Goal: Find specific page/section: Find specific page/section

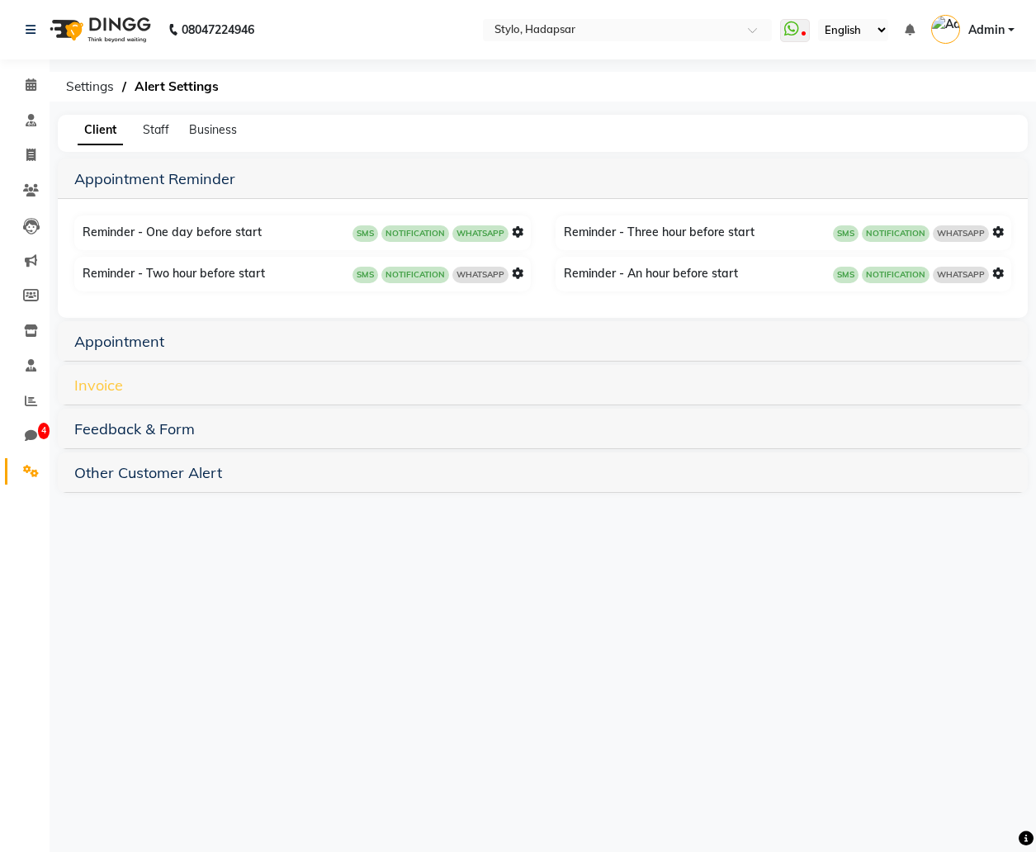
click at [117, 393] on link "Invoice" at bounding box center [98, 385] width 49 height 19
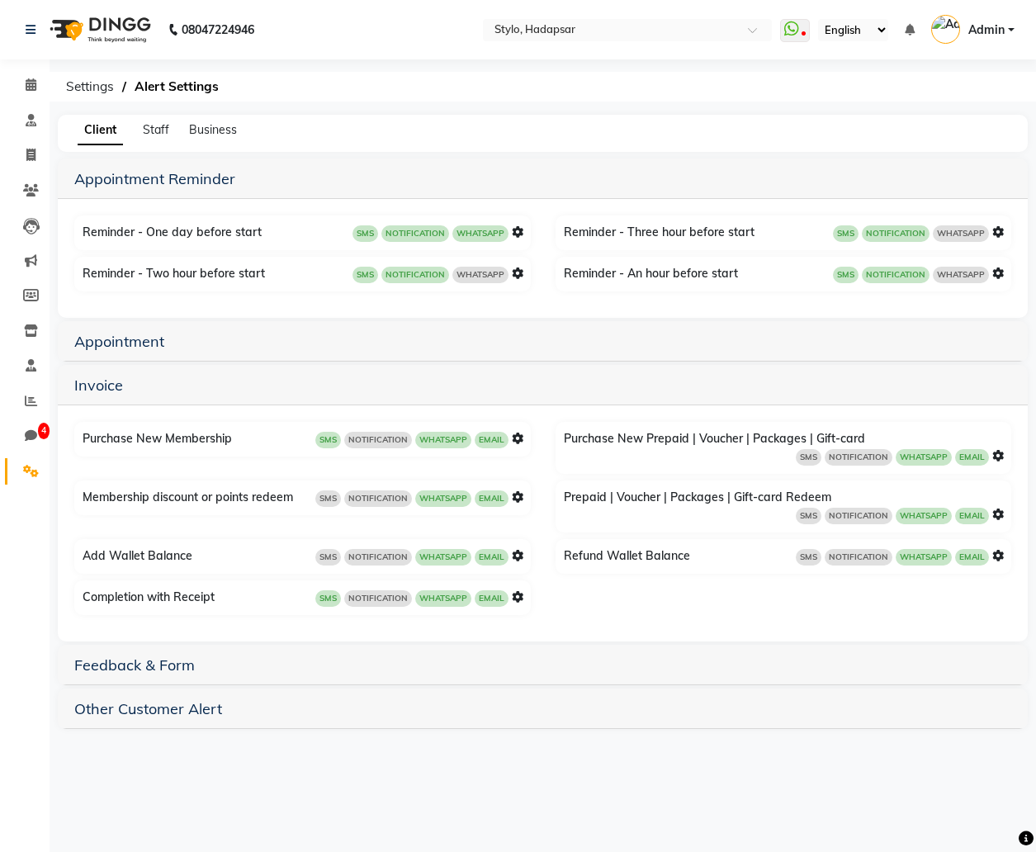
click at [523, 436] on div "Purchase New Membership SMS NOTIFICATION WHATSAPP EMAIL" at bounding box center [304, 439] width 452 height 26
click at [520, 438] on icon at bounding box center [518, 439] width 12 height 12
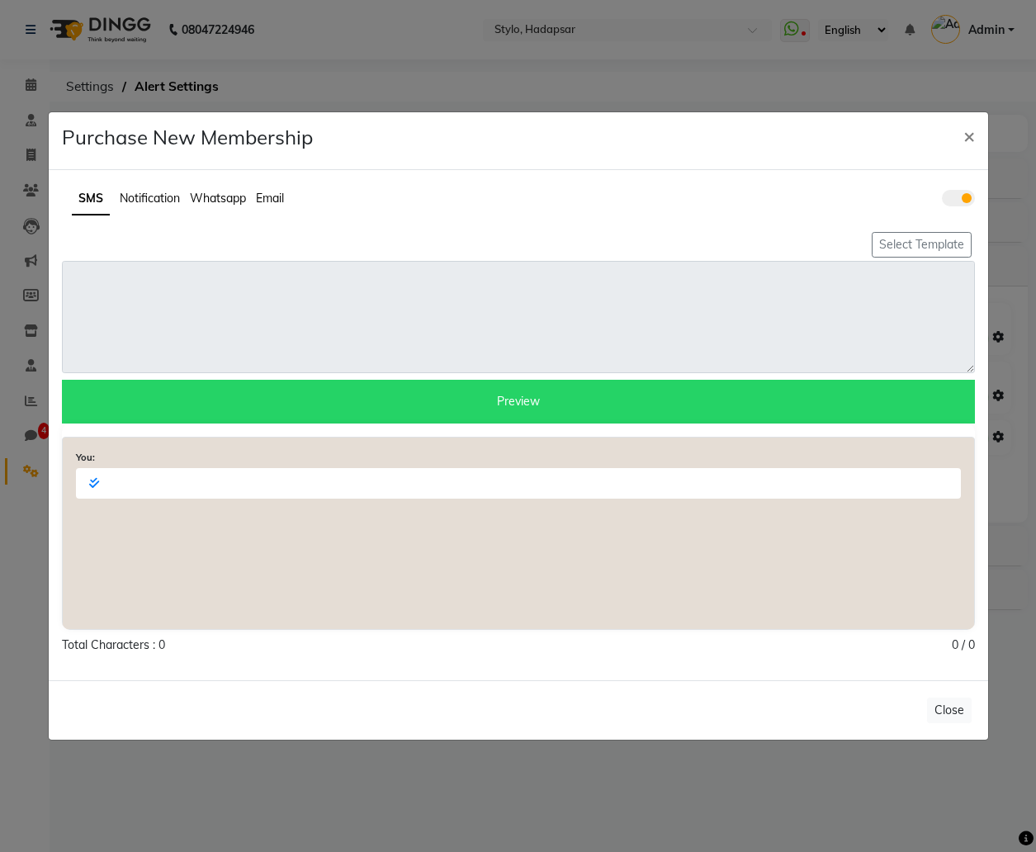
click at [270, 196] on span "Email" at bounding box center [270, 198] width 28 height 15
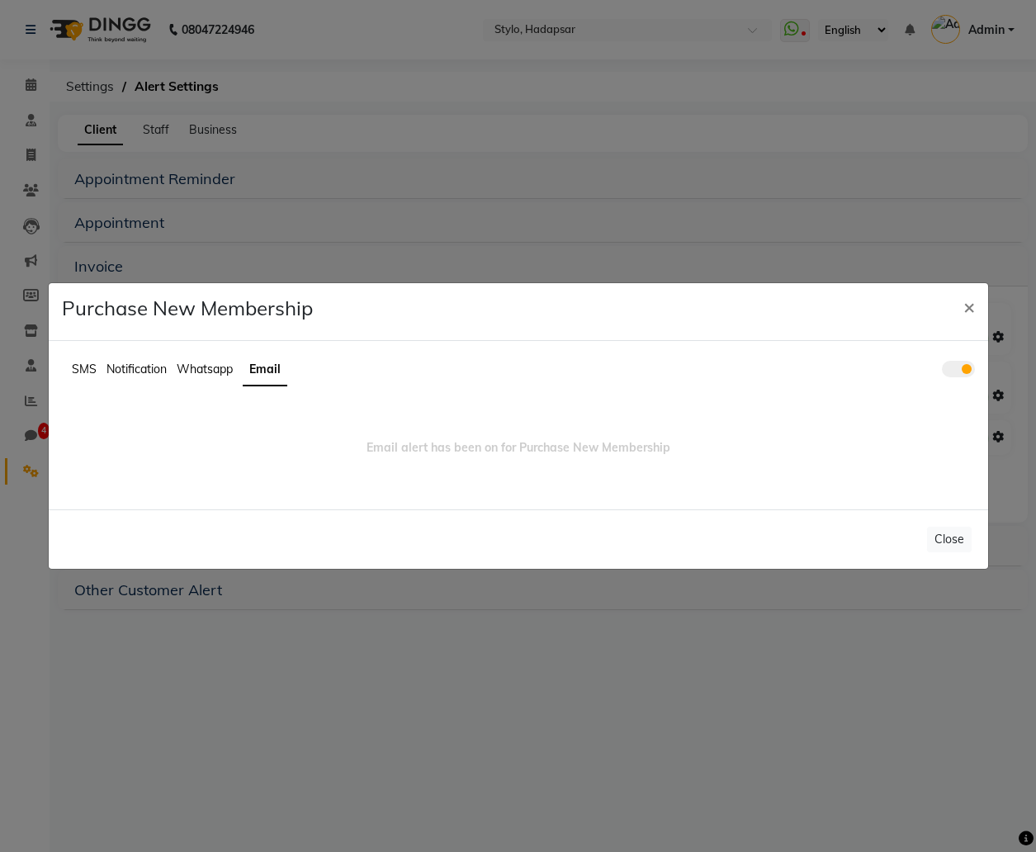
click at [201, 370] on span "Whatsapp" at bounding box center [205, 369] width 56 height 15
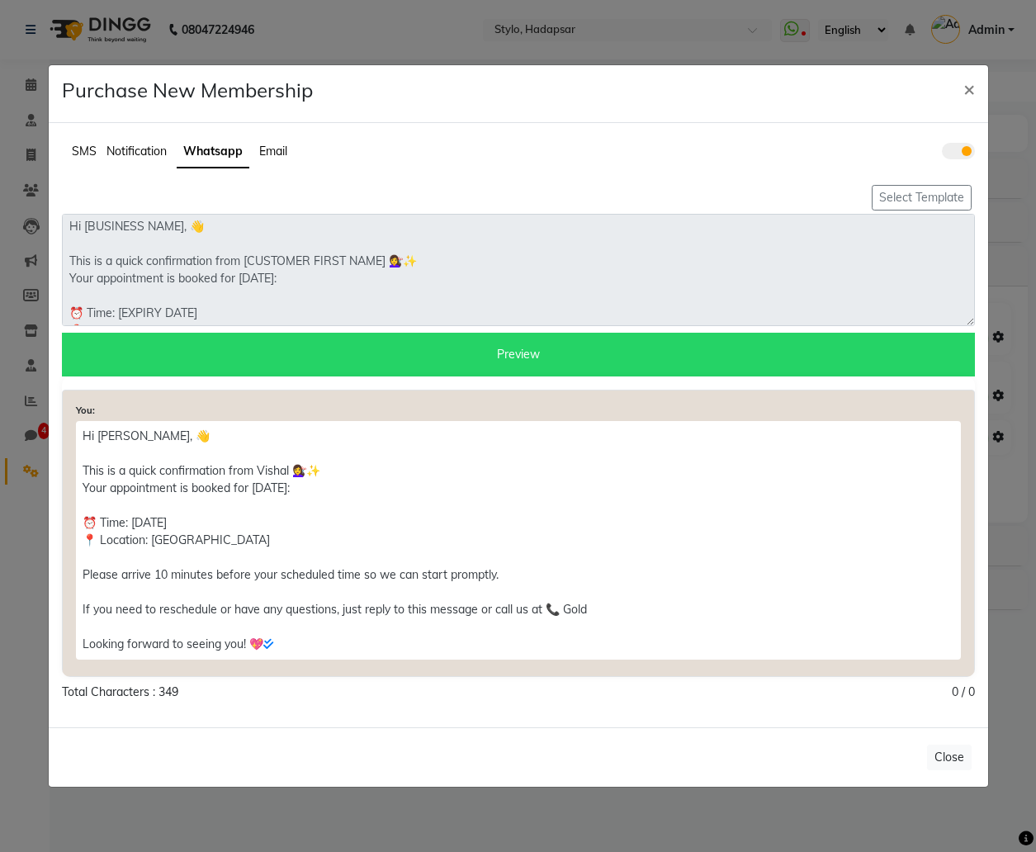
click at [148, 158] on span "Notification" at bounding box center [136, 151] width 60 height 15
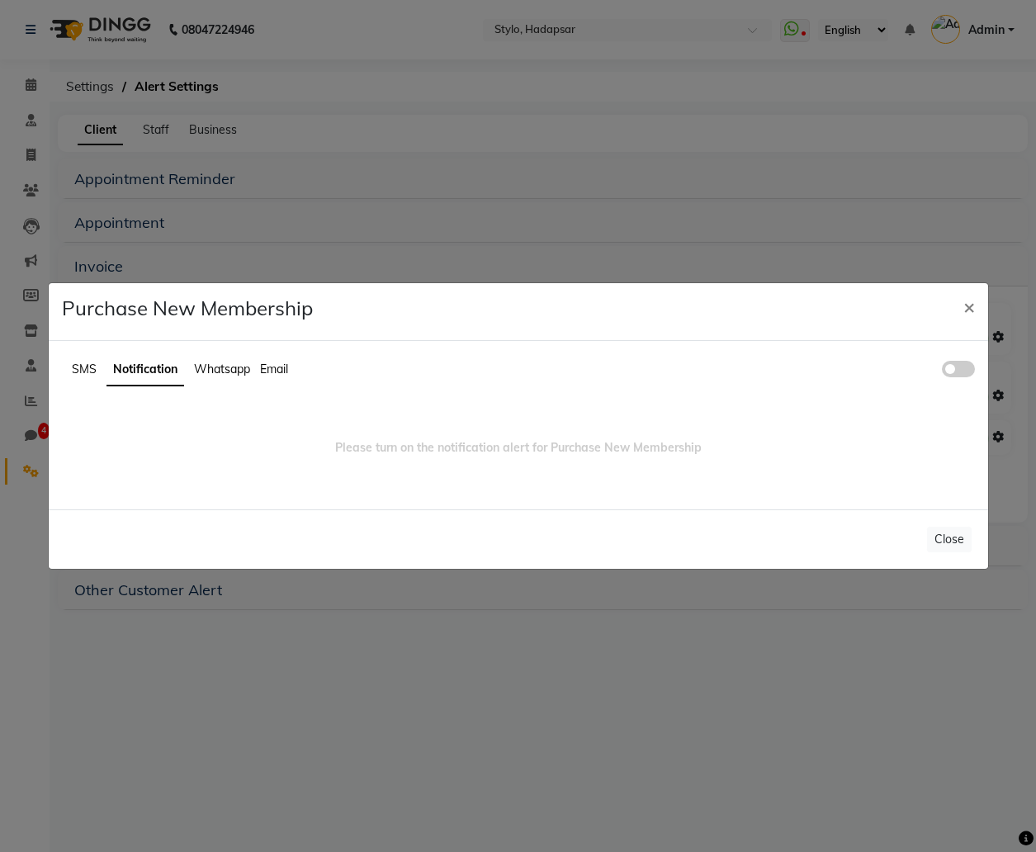
click at [85, 370] on span "SMS" at bounding box center [84, 369] width 25 height 15
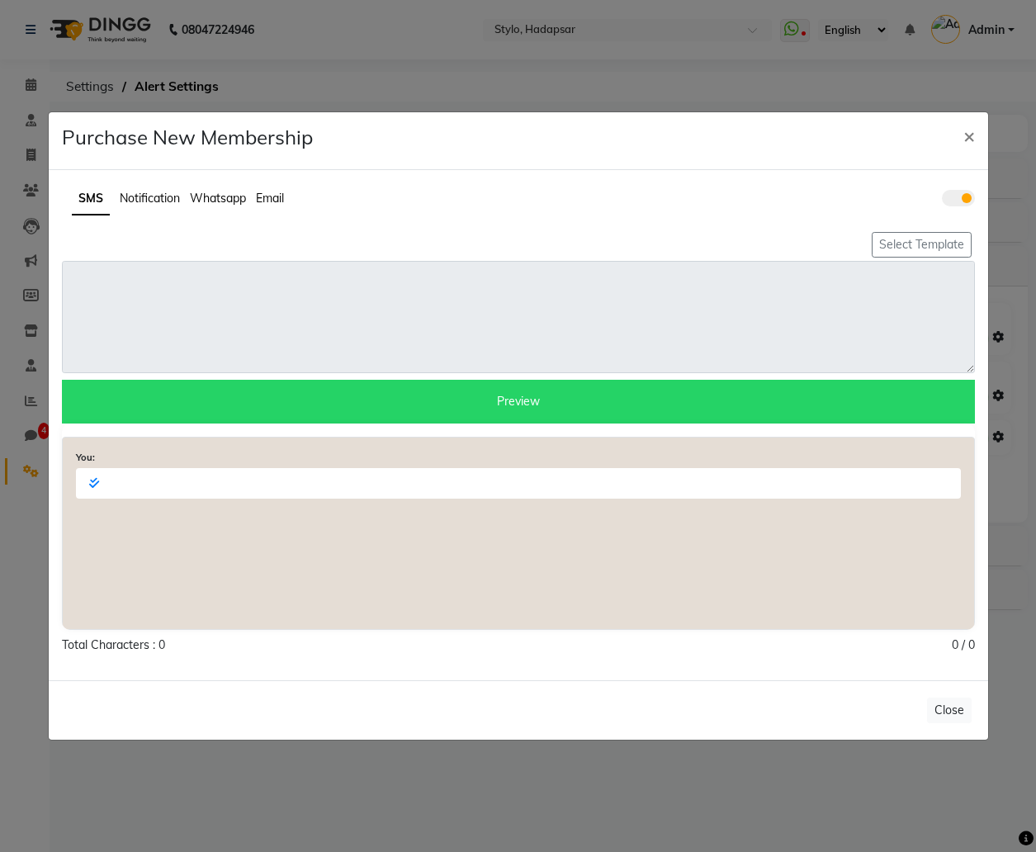
click at [158, 201] on span "Notification" at bounding box center [150, 198] width 60 height 15
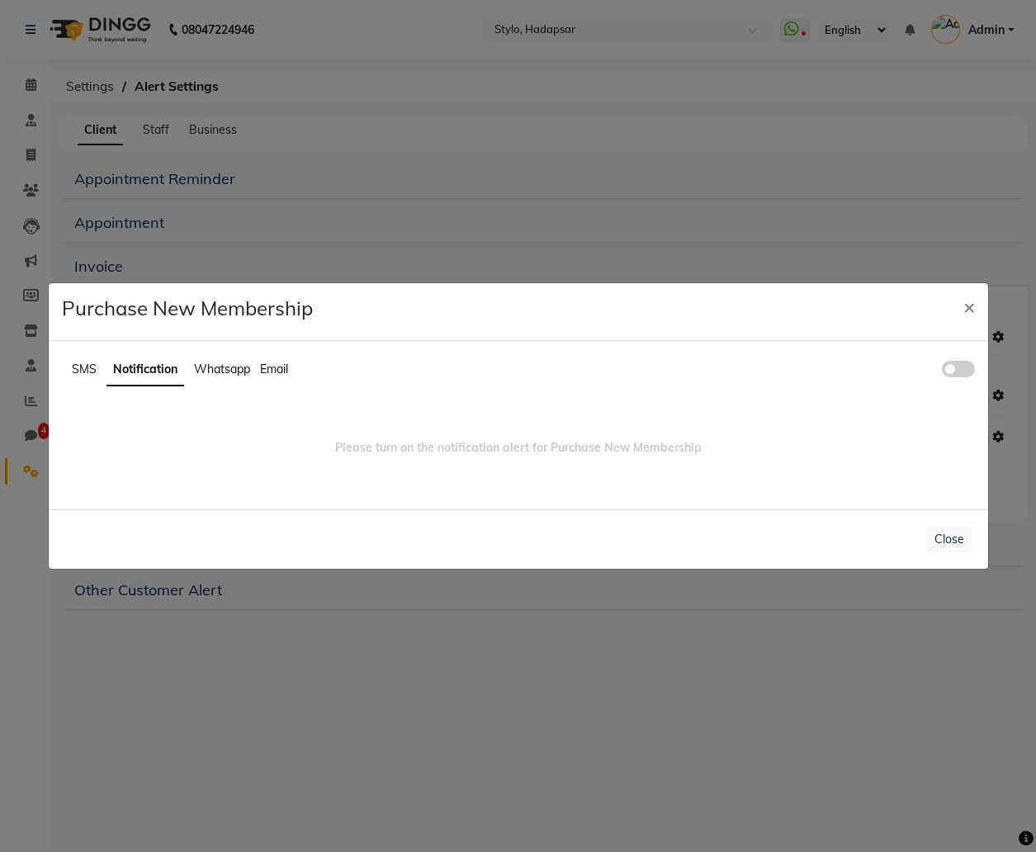
click at [964, 364] on span at bounding box center [958, 369] width 33 height 17
click at [942, 372] on input "checkbox" at bounding box center [942, 372] width 0 height 0
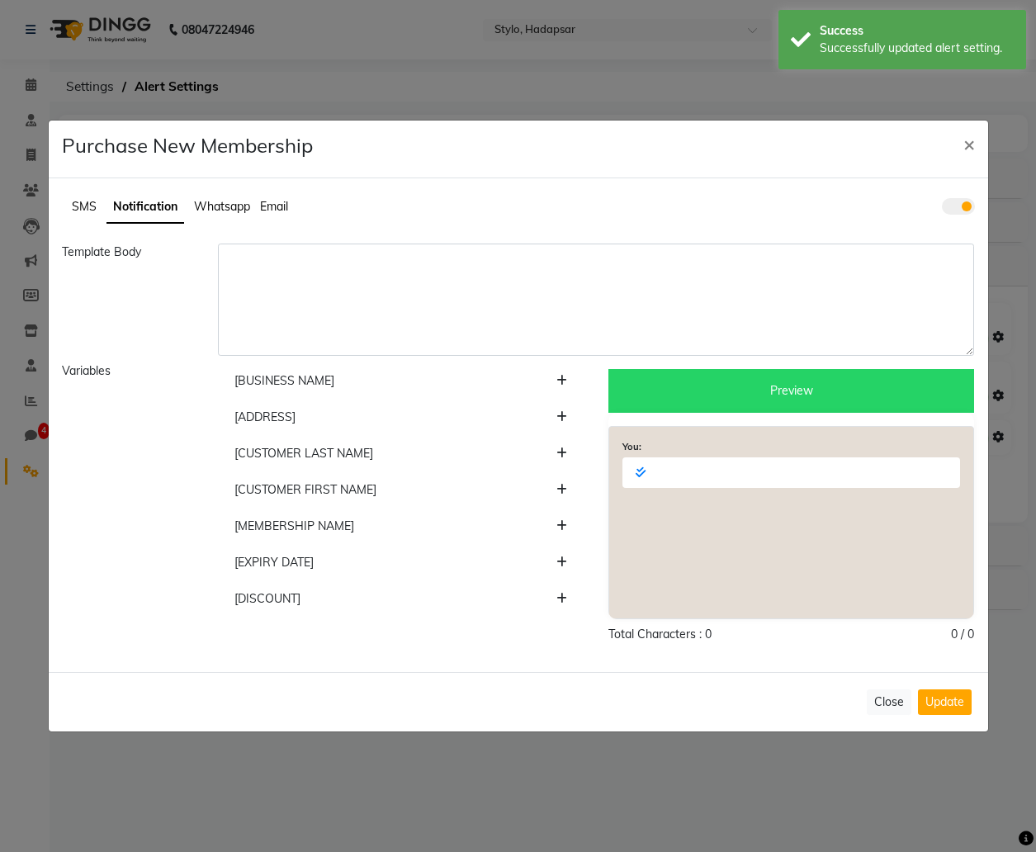
click at [211, 203] on span "Whatsapp" at bounding box center [222, 206] width 56 height 15
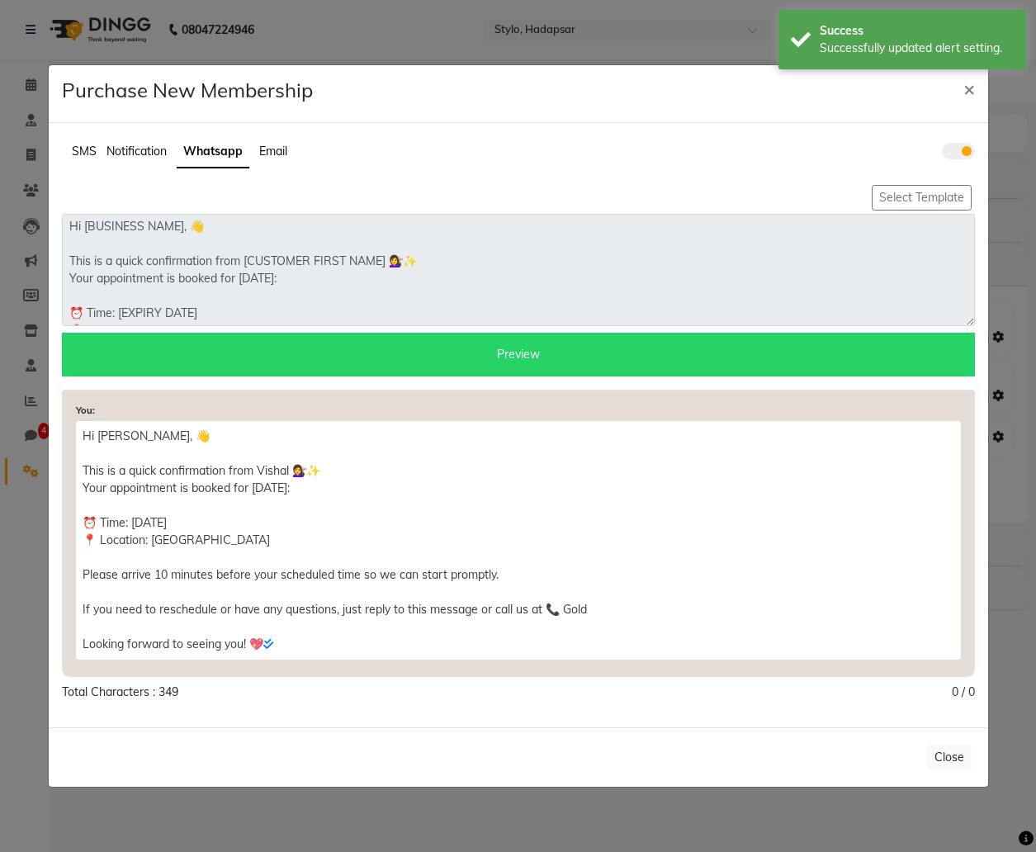
click at [92, 152] on span "SMS" at bounding box center [84, 151] width 25 height 15
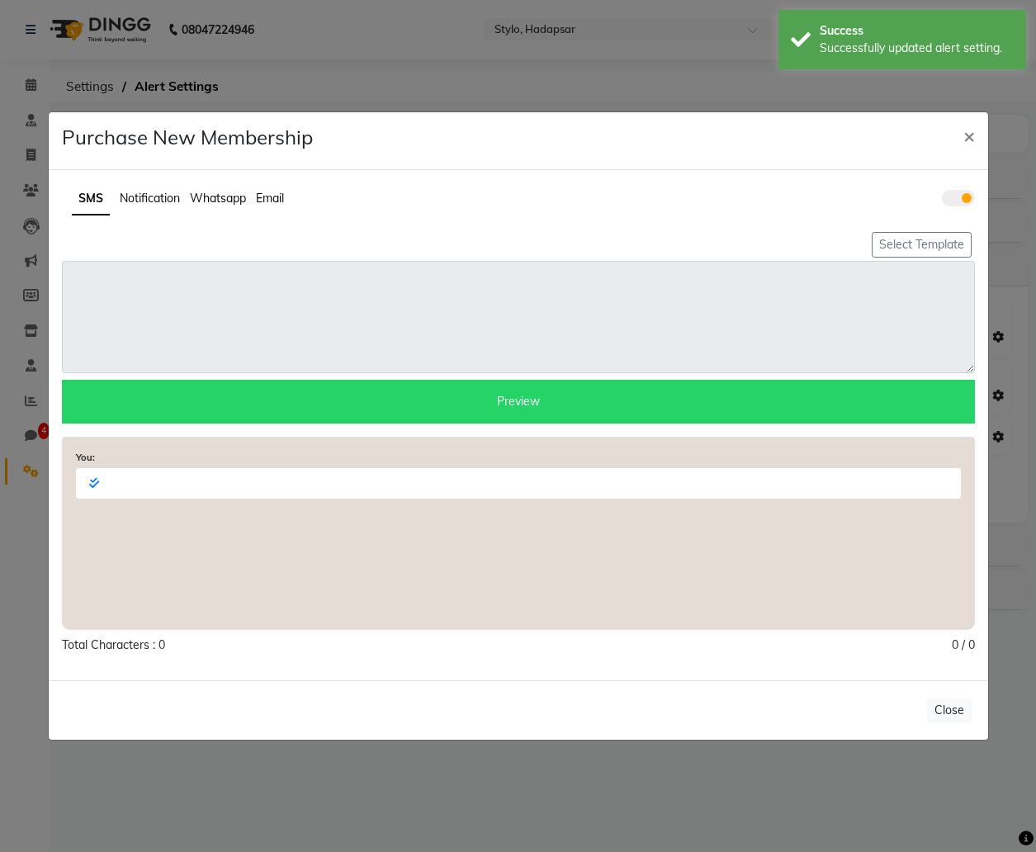
click at [158, 205] on span "Notification" at bounding box center [150, 198] width 60 height 15
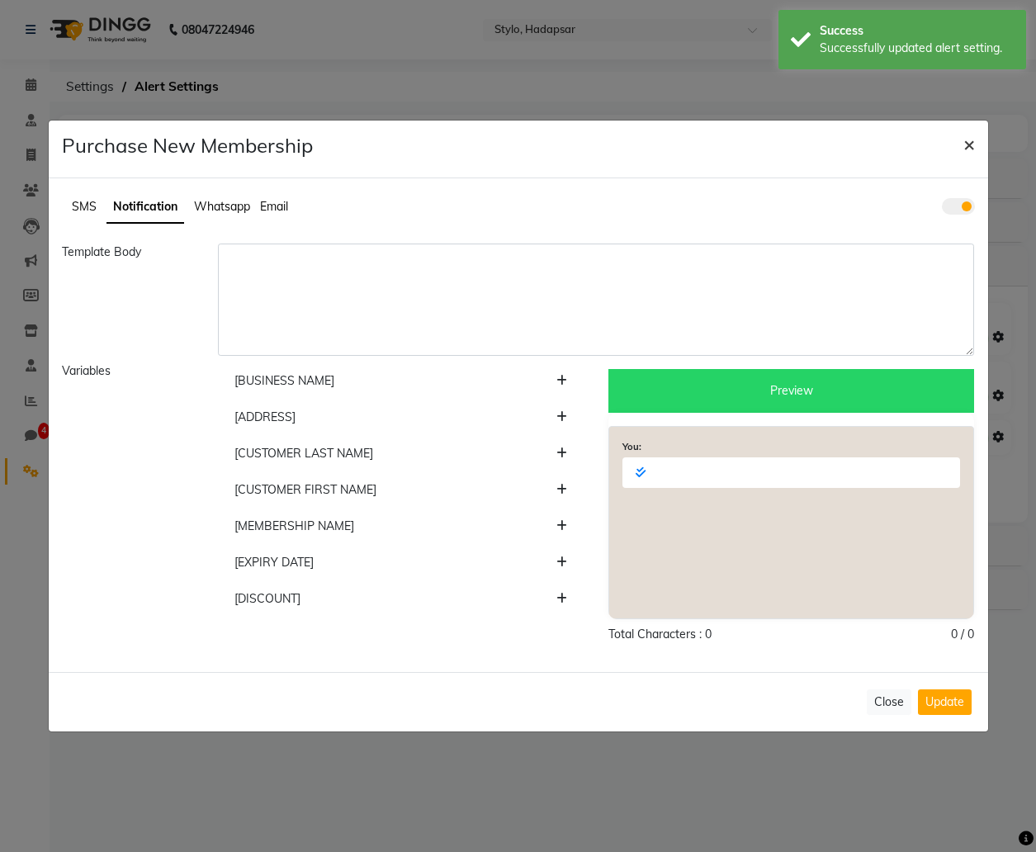
click at [969, 148] on span "×" at bounding box center [969, 143] width 12 height 25
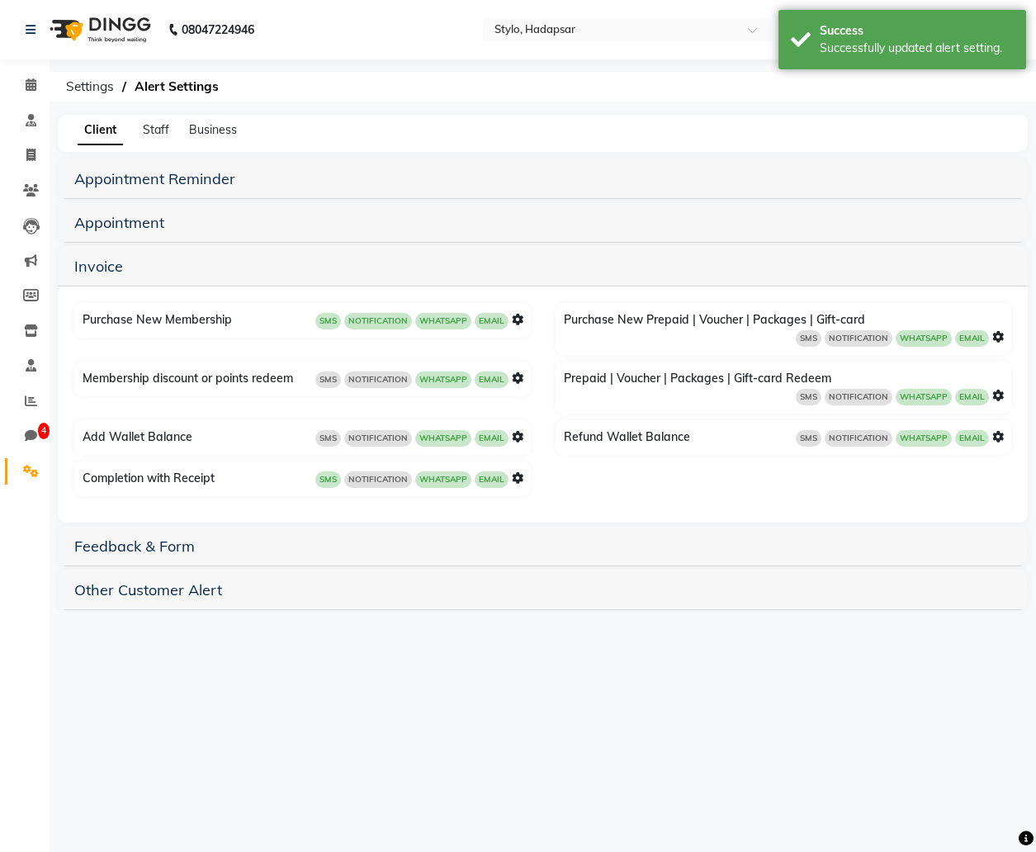
click at [517, 316] on icon at bounding box center [518, 320] width 12 height 12
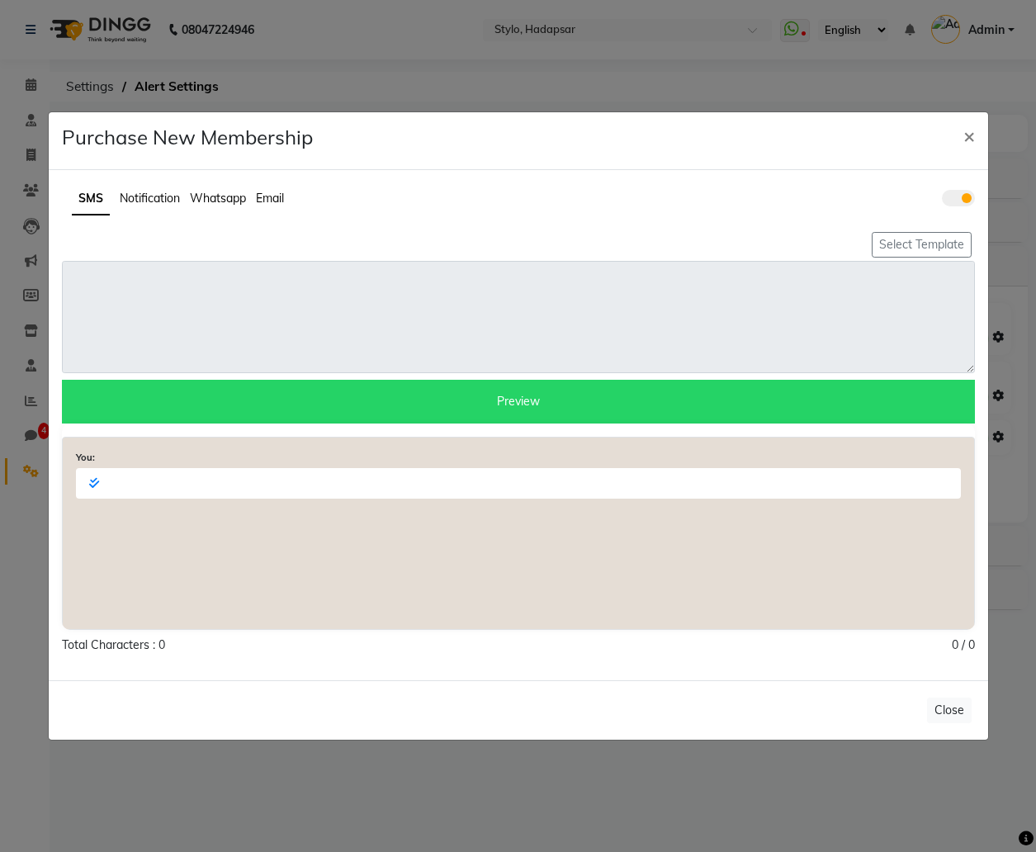
click at [273, 196] on span "Email" at bounding box center [270, 198] width 28 height 15
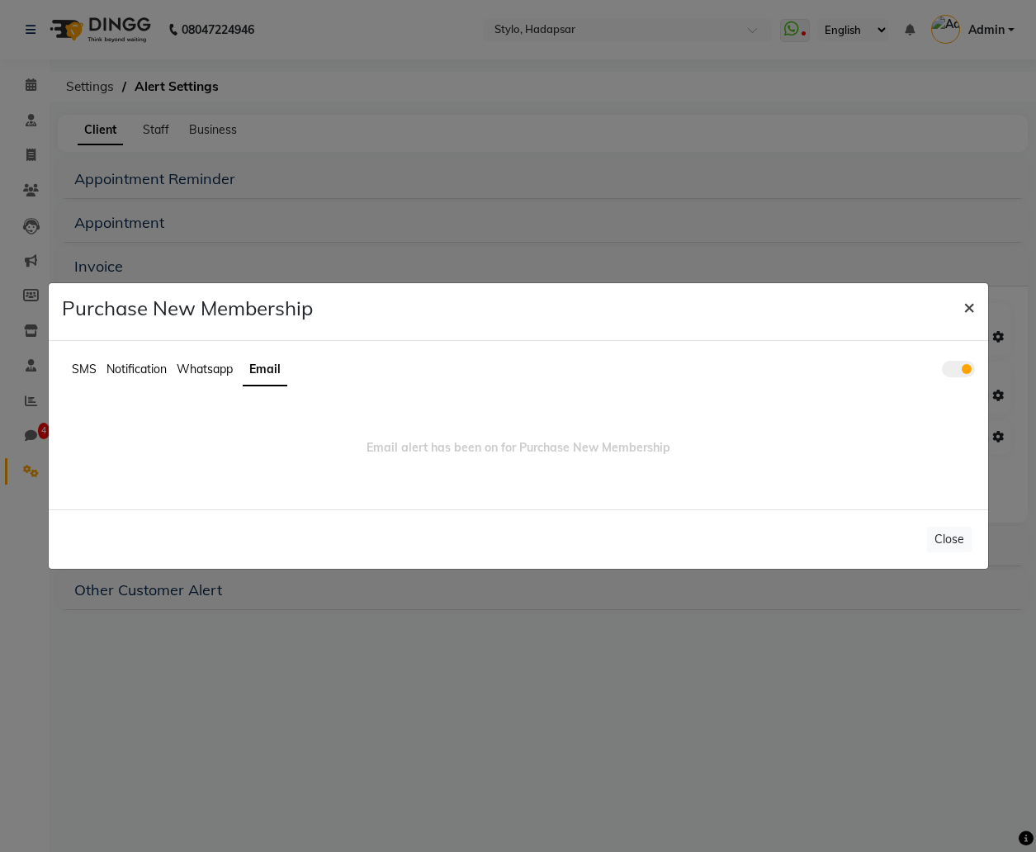
click at [970, 307] on span "×" at bounding box center [969, 306] width 12 height 25
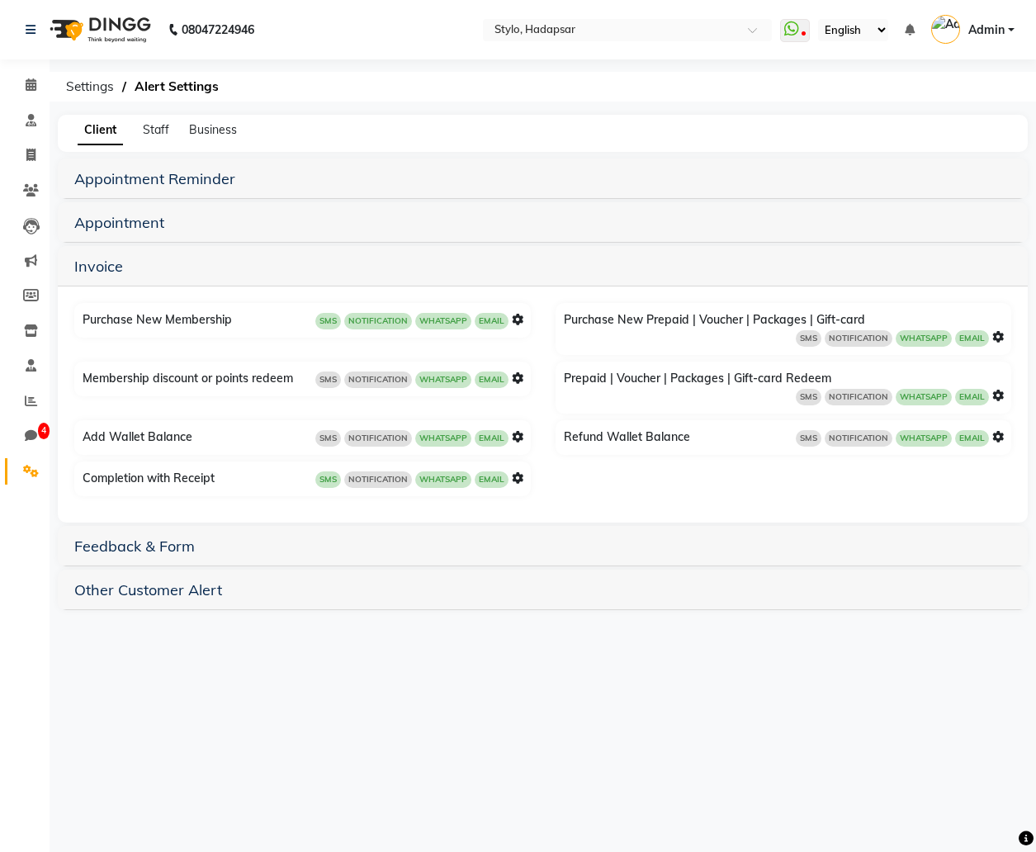
click at [515, 319] on icon at bounding box center [518, 320] width 12 height 12
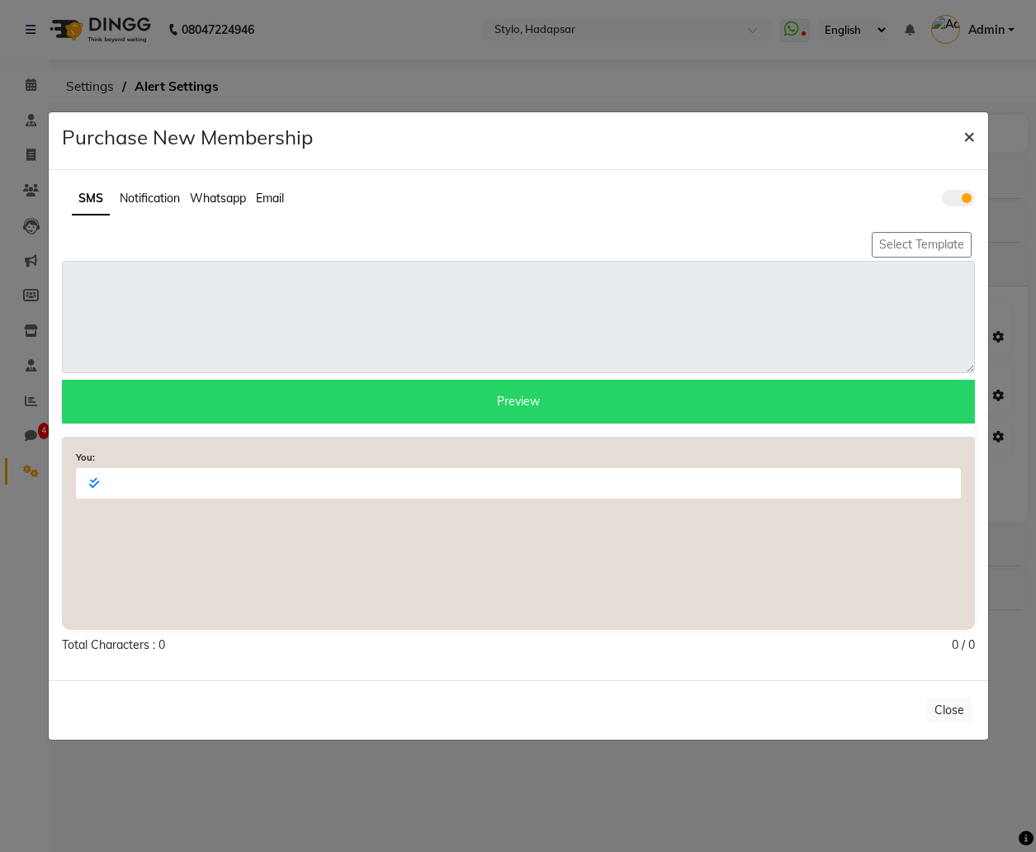
click at [969, 140] on span "×" at bounding box center [969, 135] width 12 height 25
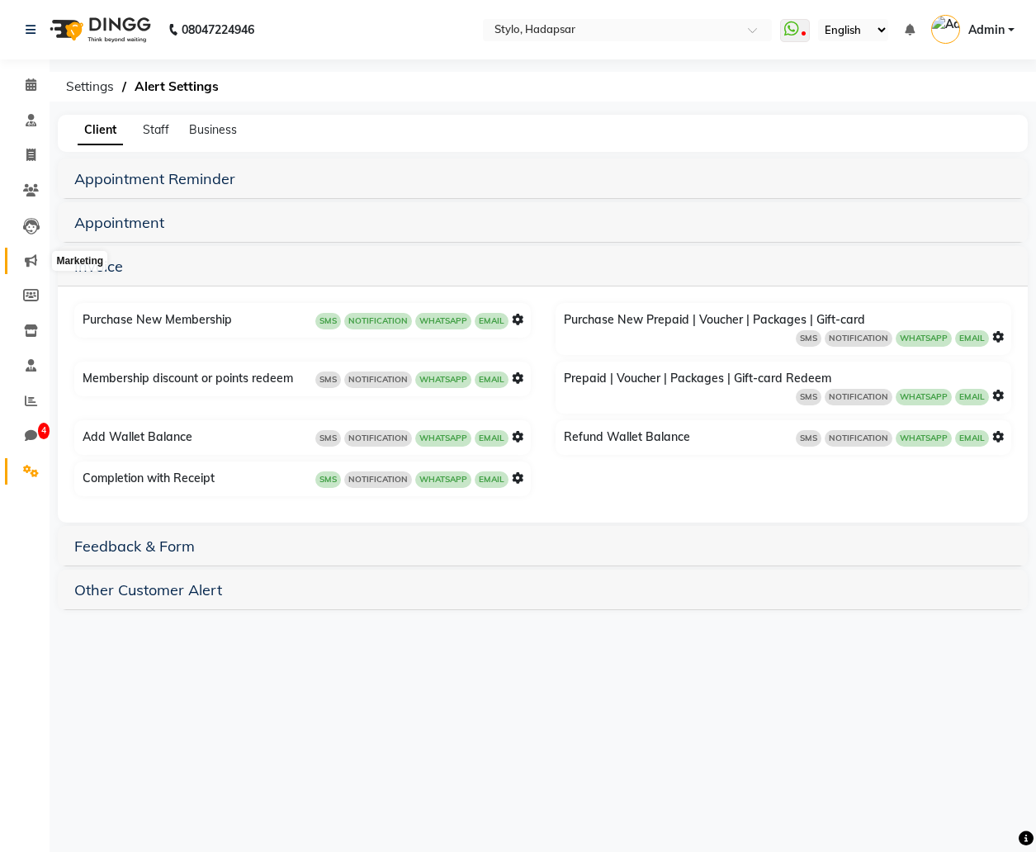
click at [31, 258] on icon at bounding box center [31, 260] width 12 height 12
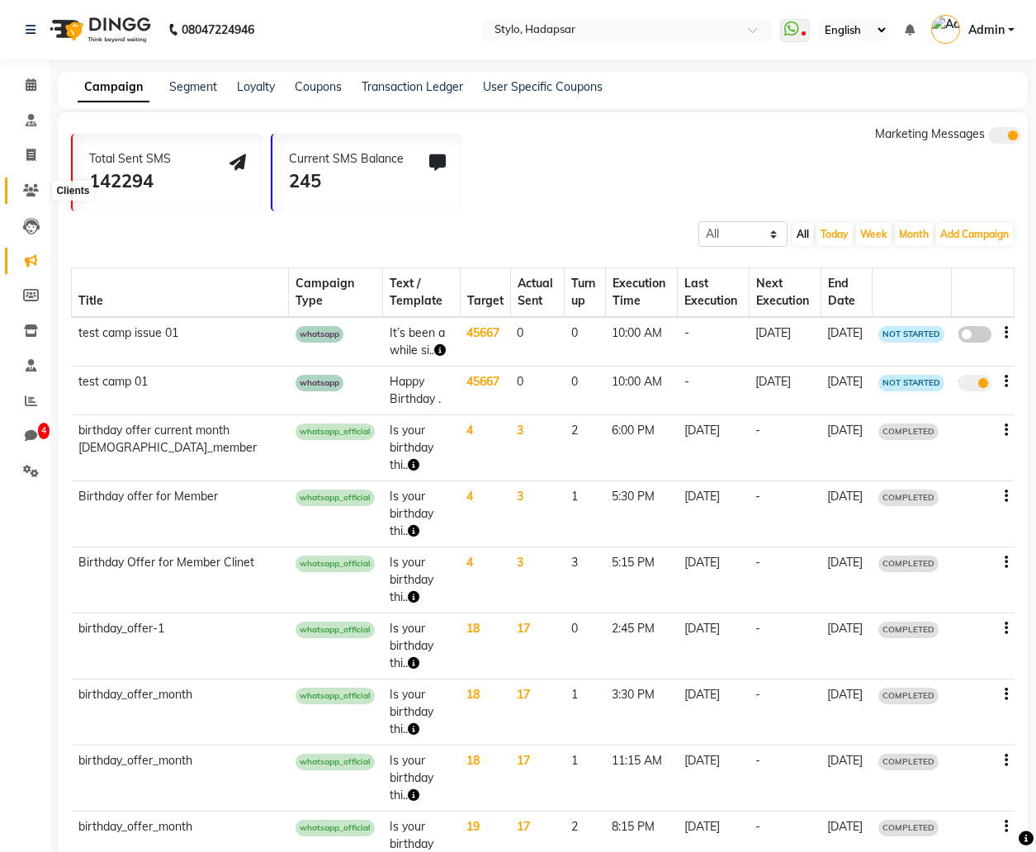
click at [31, 192] on icon at bounding box center [31, 190] width 16 height 12
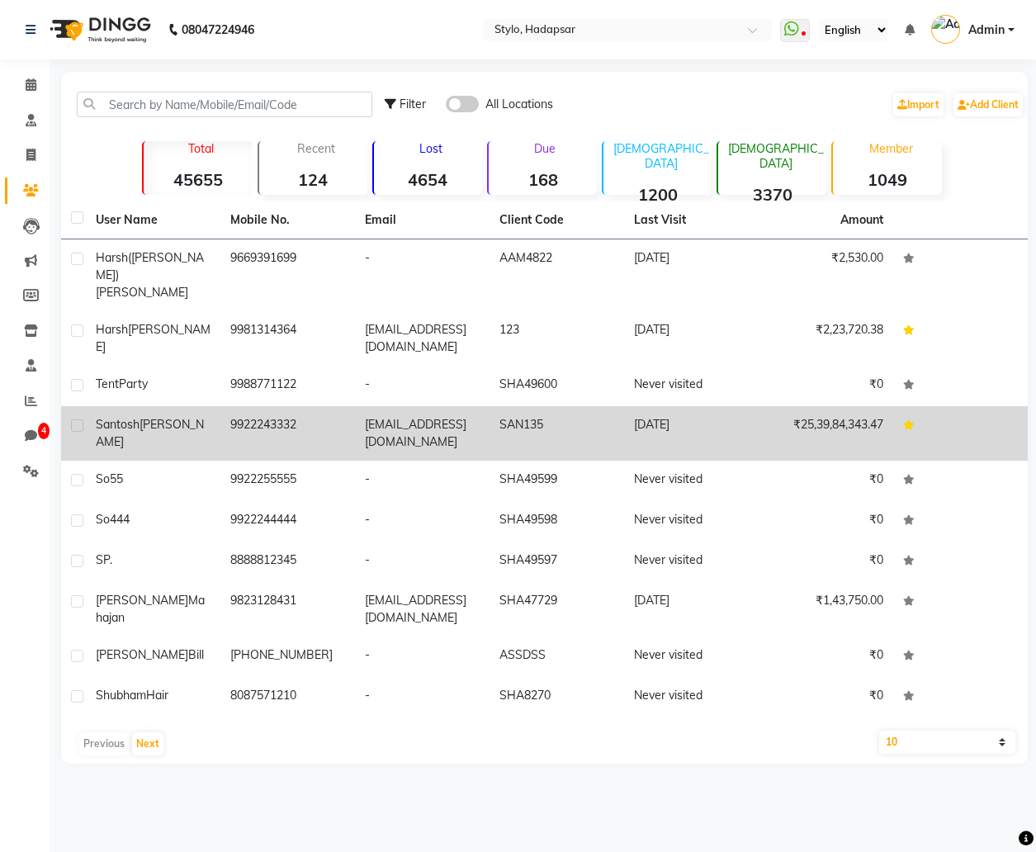
click at [166, 417] on span "[PERSON_NAME]" at bounding box center [150, 433] width 108 height 32
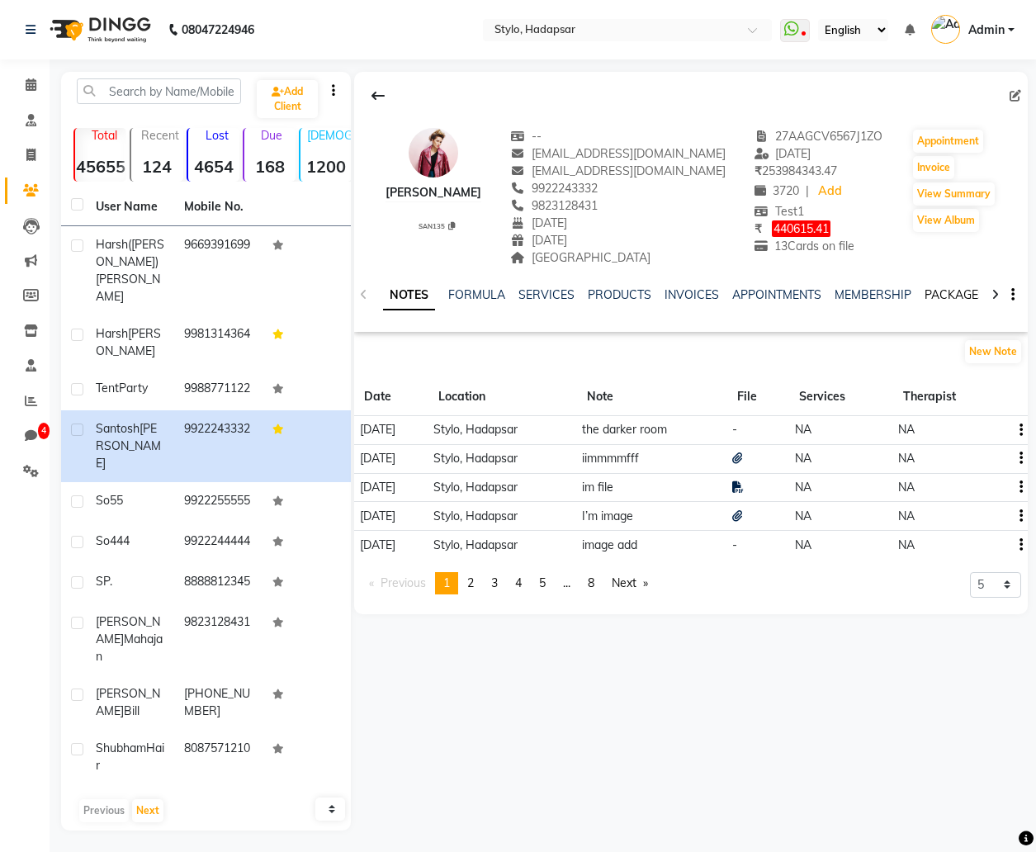
click at [959, 293] on link "PACKAGES" at bounding box center [955, 294] width 61 height 15
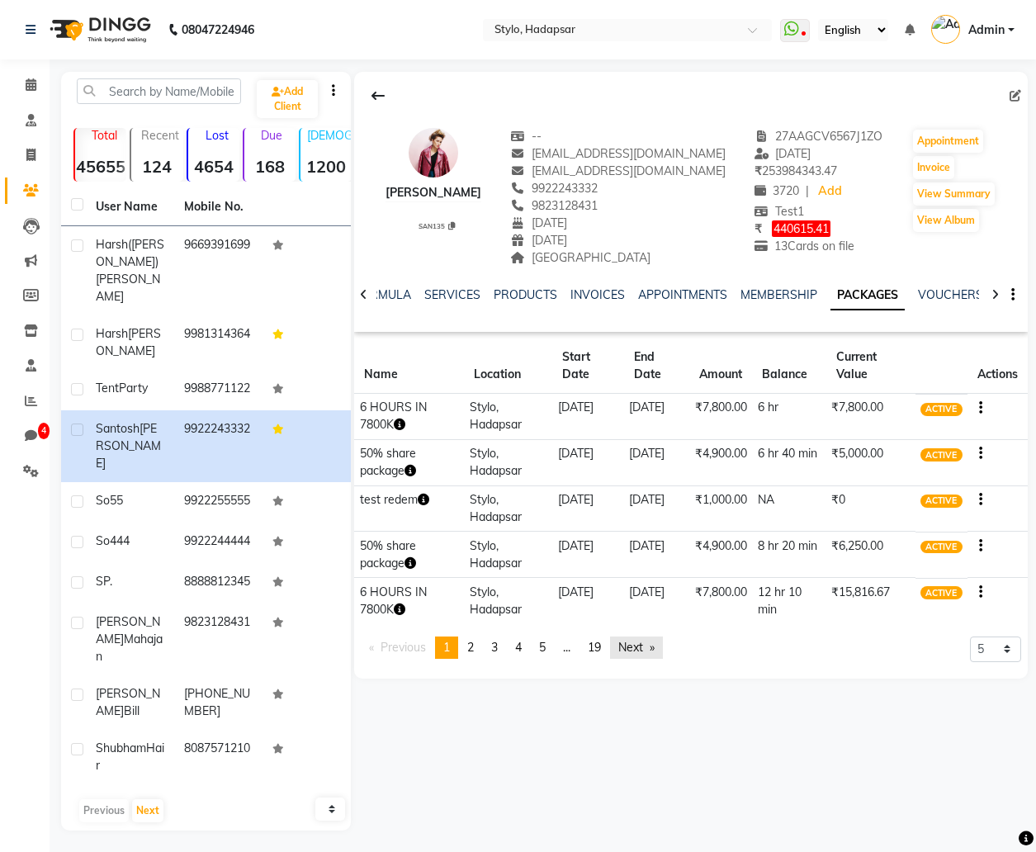
click at [654, 646] on link "Next page" at bounding box center [636, 648] width 53 height 22
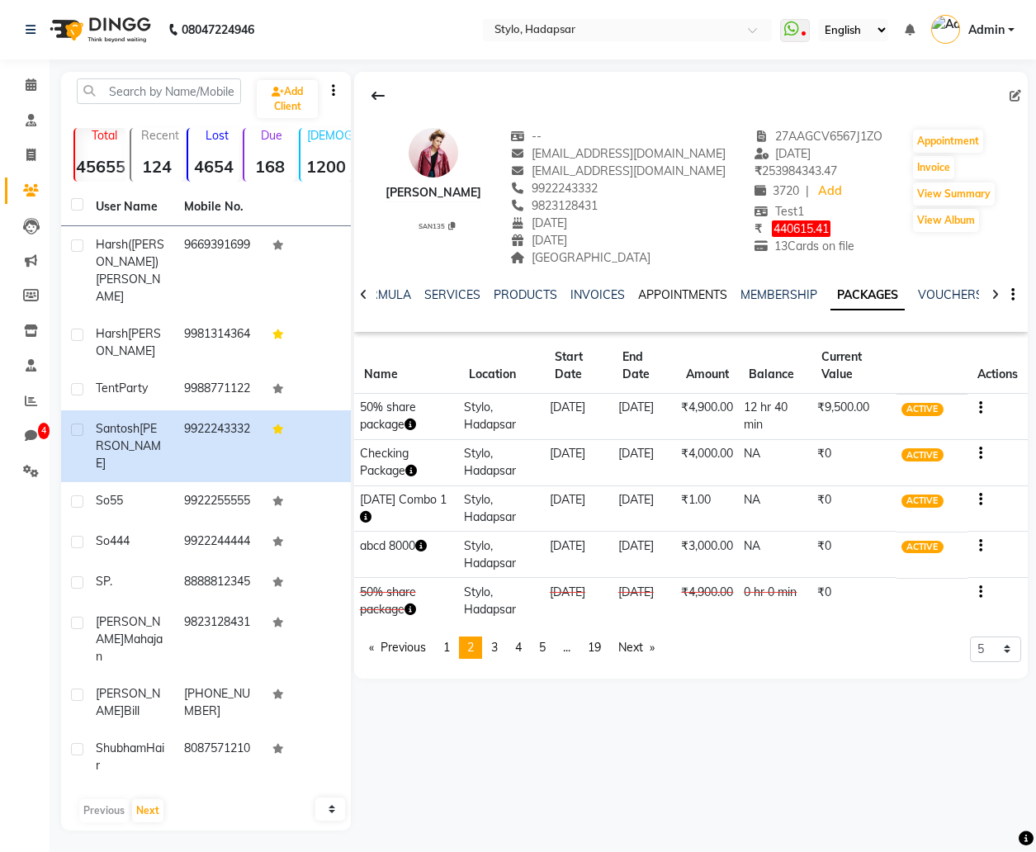
click at [685, 294] on link "APPOINTMENTS" at bounding box center [682, 294] width 89 height 15
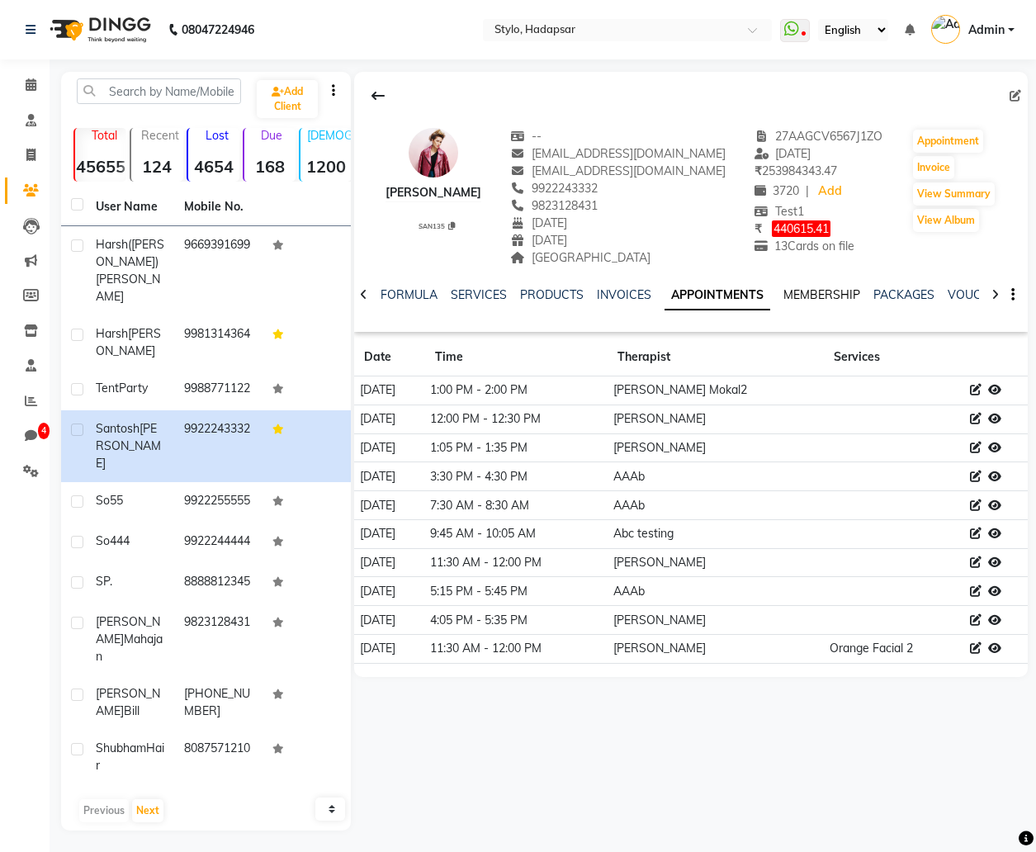
click at [810, 295] on link "MEMBERSHIP" at bounding box center [821, 294] width 77 height 15
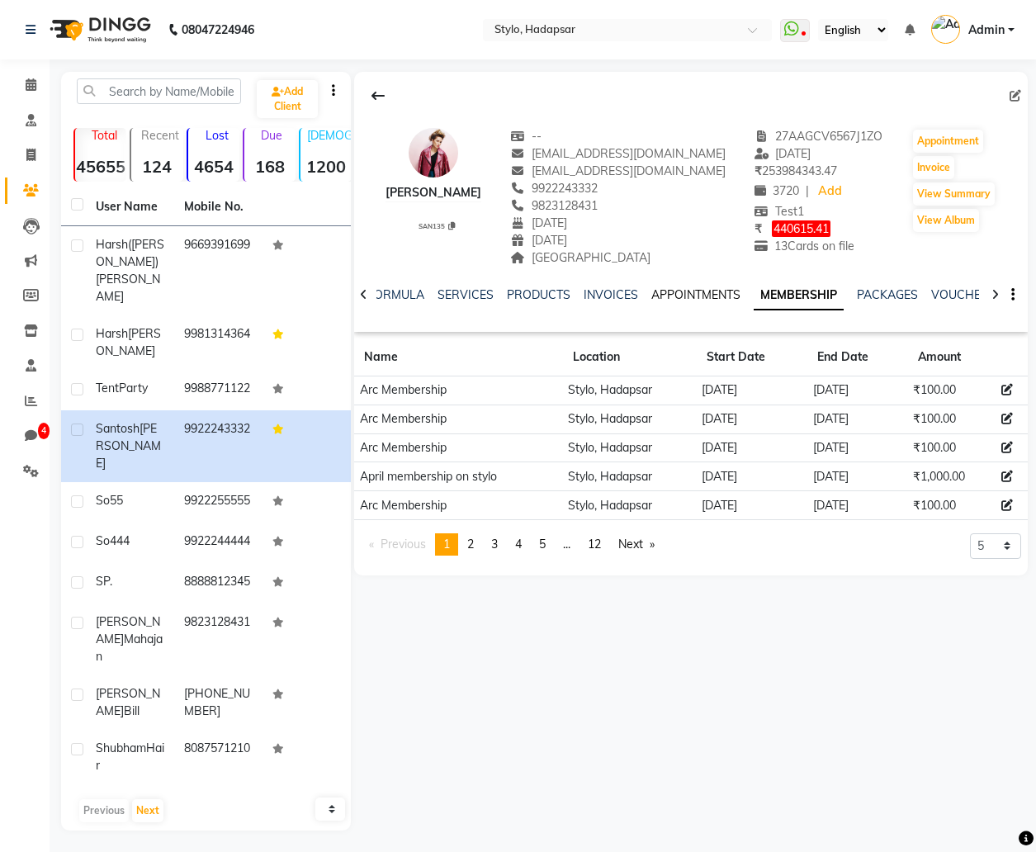
click at [695, 298] on link "APPOINTMENTS" at bounding box center [695, 294] width 89 height 15
